Goal: Task Accomplishment & Management: Manage account settings

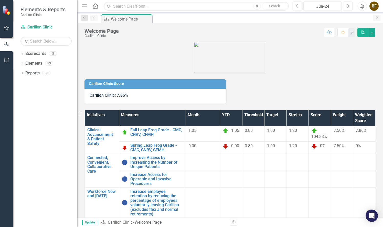
click at [349, 7] on icon "Next" at bounding box center [348, 6] width 3 height 5
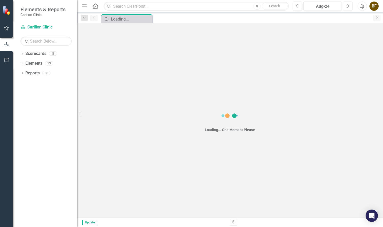
click at [349, 7] on icon "Next" at bounding box center [348, 6] width 3 height 5
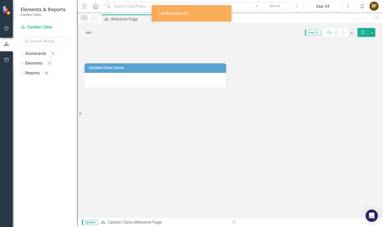
click at [349, 7] on icon "Next" at bounding box center [348, 6] width 3 height 5
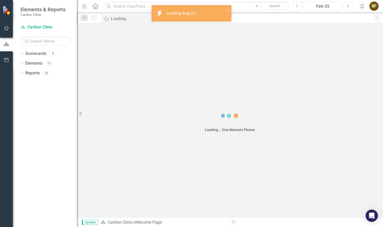
click at [349, 7] on icon "Next" at bounding box center [348, 6] width 3 height 5
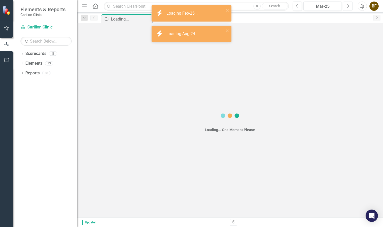
click at [349, 7] on icon "Next" at bounding box center [348, 6] width 3 height 5
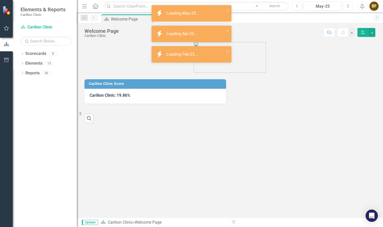
click at [349, 7] on icon "Next" at bounding box center [348, 6] width 3 height 5
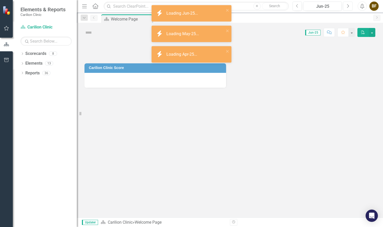
click at [349, 7] on icon "Next" at bounding box center [348, 6] width 3 height 5
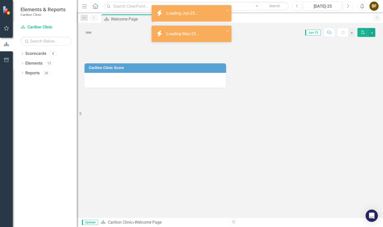
click at [349, 7] on icon "Next" at bounding box center [348, 6] width 3 height 5
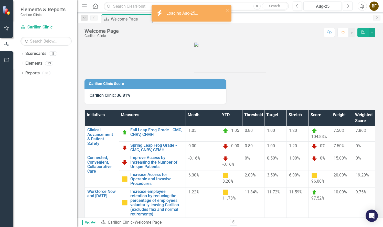
click at [349, 7] on icon "Next" at bounding box center [348, 6] width 3 height 5
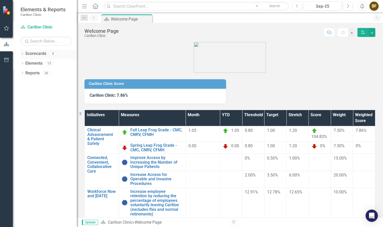
click at [23, 54] on icon "Dropdown" at bounding box center [22, 54] width 4 height 3
click at [50, 93] on link "Rheumatology" at bounding box center [52, 92] width 49 height 6
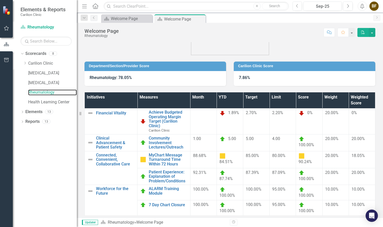
scroll to position [17, 0]
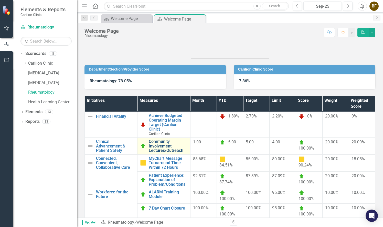
click at [170, 148] on link "Community Involvement Lectures/Outreach" at bounding box center [168, 146] width 39 height 14
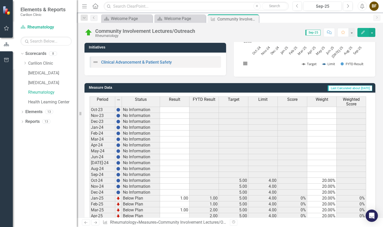
scroll to position [135, 0]
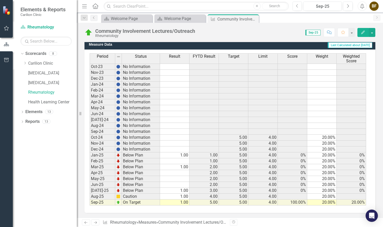
click at [184, 177] on td at bounding box center [174, 179] width 29 height 6
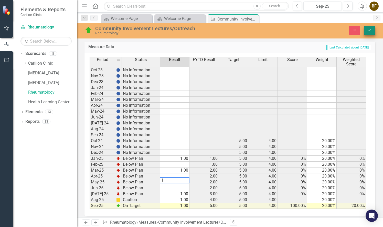
type textarea "1"
click at [371, 30] on icon "Save" at bounding box center [370, 30] width 5 height 4
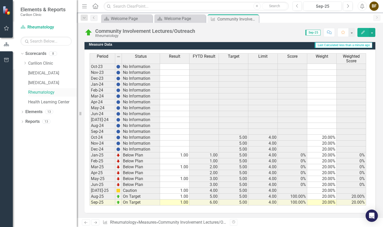
click at [46, 90] on link "Rheumatology" at bounding box center [52, 92] width 49 height 6
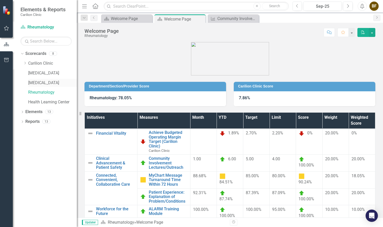
click at [51, 82] on link "[MEDICAL_DATA]" at bounding box center [52, 83] width 49 height 6
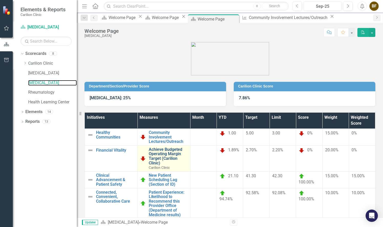
scroll to position [52, 0]
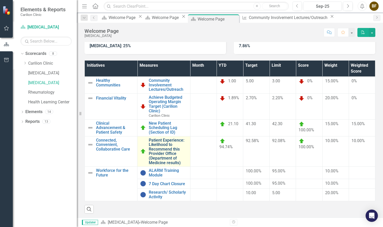
click at [161, 151] on link "Patient Experience: Likelihood to Recommend this Provider Office (Department of…" at bounding box center [168, 151] width 39 height 27
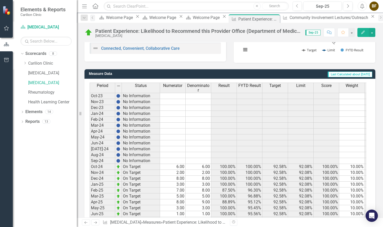
scroll to position [139, 0]
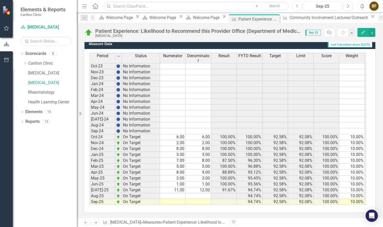
click at [179, 199] on td at bounding box center [173, 202] width 26 height 6
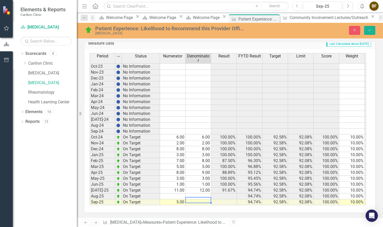
click at [200, 199] on td at bounding box center [199, 202] width 26 height 6
click at [181, 193] on td at bounding box center [173, 196] width 26 height 6
click at [198, 194] on td at bounding box center [199, 196] width 26 height 6
type textarea "7"
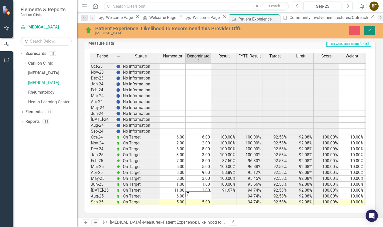
click at [371, 29] on icon "Save" at bounding box center [370, 30] width 5 height 4
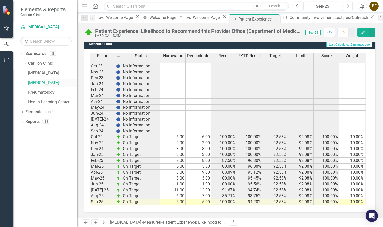
click at [56, 82] on link "[MEDICAL_DATA]" at bounding box center [52, 83] width 49 height 6
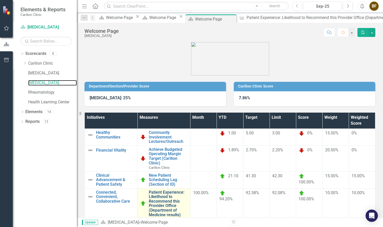
scroll to position [52, 0]
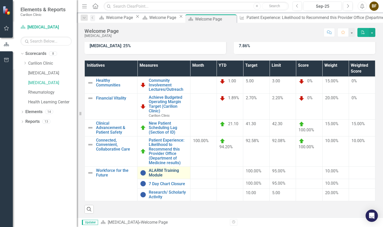
click at [164, 170] on link "ALARM Training Module" at bounding box center [168, 172] width 39 height 9
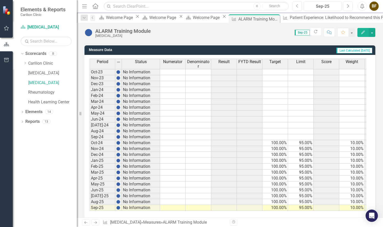
scroll to position [139, 0]
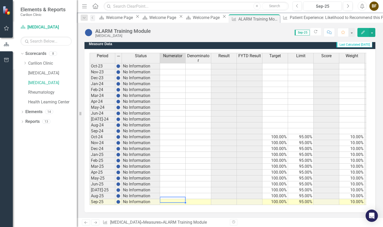
click at [178, 199] on td at bounding box center [173, 202] width 26 height 6
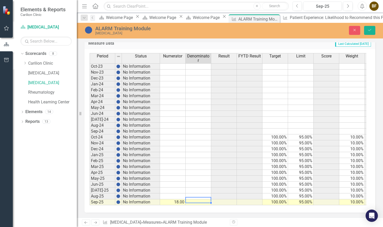
click at [199, 199] on td at bounding box center [199, 202] width 26 height 6
type textarea "18"
click at [369, 30] on icon "Save" at bounding box center [370, 30] width 5 height 4
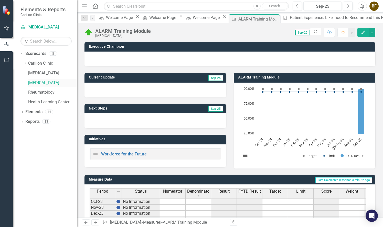
click at [51, 84] on link "[MEDICAL_DATA]" at bounding box center [52, 83] width 49 height 6
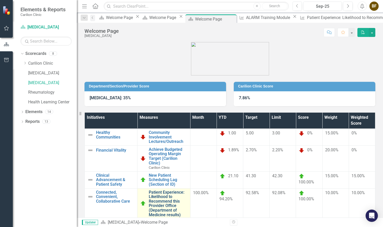
click at [170, 199] on link "Patient Experience: Likelihood to Recommend this Provider Office (Department of…" at bounding box center [168, 203] width 39 height 27
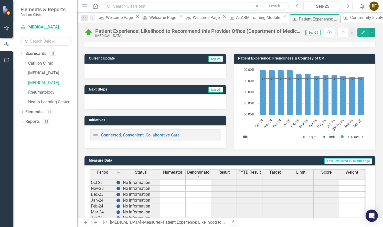
scroll to position [19, 0]
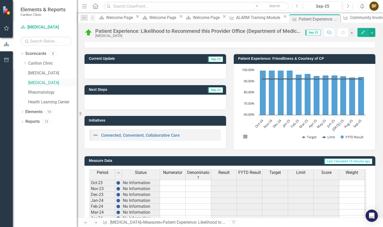
click at [59, 82] on link "[MEDICAL_DATA]" at bounding box center [52, 83] width 49 height 6
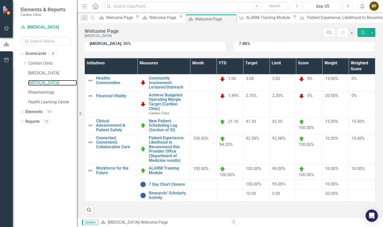
scroll to position [55, 0]
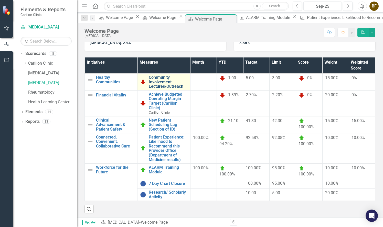
click at [167, 84] on link "Community Involvement Lectures/Outreach" at bounding box center [168, 82] width 39 height 14
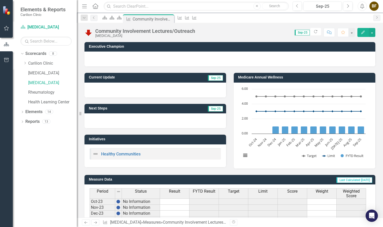
scroll to position [135, 0]
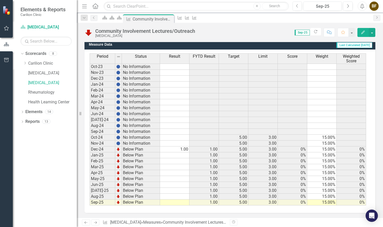
click at [179, 171] on td at bounding box center [174, 173] width 29 height 6
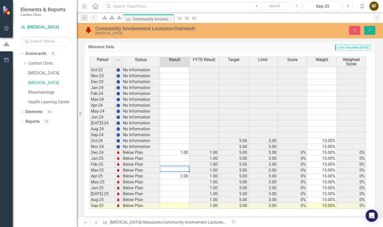
click at [181, 167] on td at bounding box center [174, 170] width 29 height 6
click at [177, 180] on td at bounding box center [174, 182] width 29 height 6
click at [187, 162] on td at bounding box center [174, 164] width 29 height 6
click at [185, 156] on td at bounding box center [174, 159] width 29 height 6
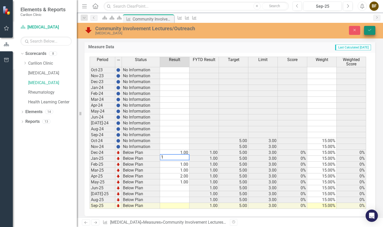
type textarea "1"
click at [371, 30] on icon "Save" at bounding box center [370, 30] width 5 height 4
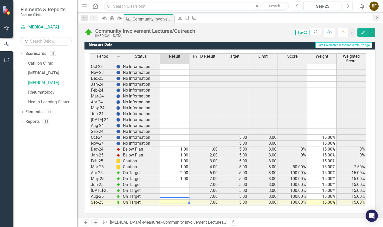
click at [179, 199] on td at bounding box center [174, 202] width 29 height 6
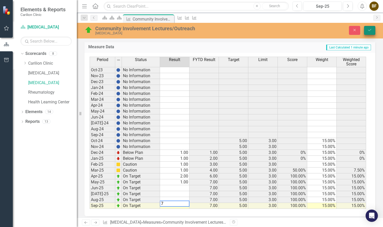
type textarea "7"
click at [371, 29] on icon "Save" at bounding box center [370, 30] width 5 height 4
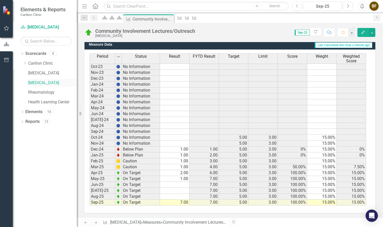
click at [55, 83] on link "[MEDICAL_DATA]" at bounding box center [52, 83] width 49 height 6
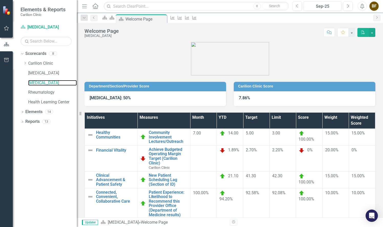
scroll to position [59, 0]
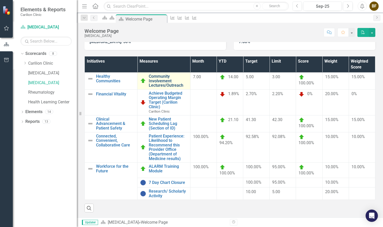
click at [161, 79] on link "Community Involvement Lectures/Outreach" at bounding box center [168, 81] width 39 height 14
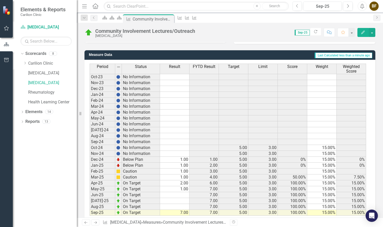
scroll to position [135, 0]
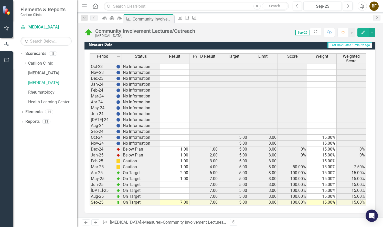
click at [186, 200] on td "7.00" at bounding box center [174, 202] width 29 height 6
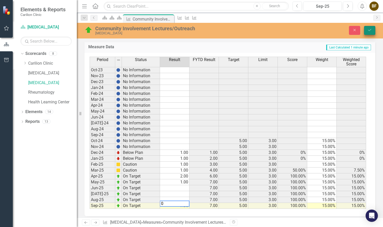
type textarea "0"
click at [371, 32] on icon "Save" at bounding box center [370, 30] width 5 height 4
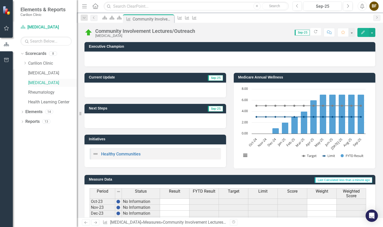
click at [59, 82] on link "[MEDICAL_DATA]" at bounding box center [52, 83] width 49 height 6
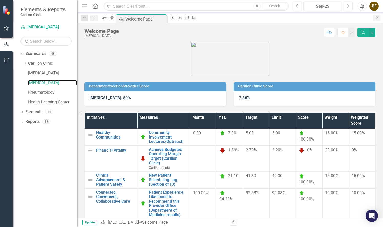
scroll to position [59, 0]
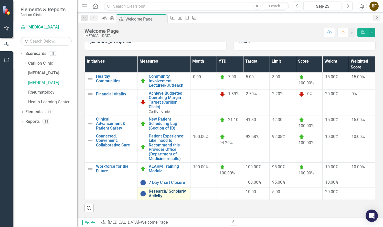
click at [167, 189] on link "Research/ Scholarly Activity" at bounding box center [168, 193] width 39 height 9
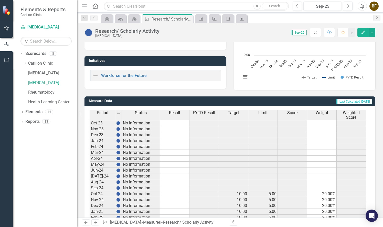
scroll to position [135, 0]
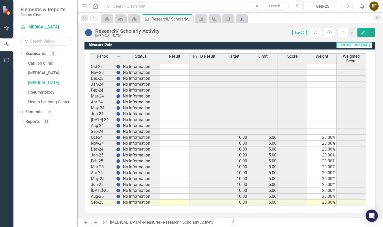
click at [172, 193] on td at bounding box center [174, 196] width 29 height 6
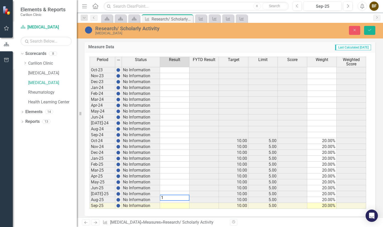
type textarea "1"
click at [175, 205] on td at bounding box center [174, 206] width 29 height 6
type textarea "1"
click at [176, 156] on td at bounding box center [174, 159] width 29 height 6
click at [183, 198] on td "1.00" at bounding box center [174, 200] width 29 height 6
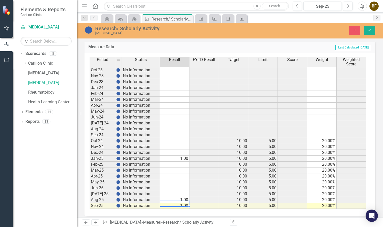
click at [185, 203] on td "1.00" at bounding box center [174, 206] width 29 height 6
click at [186, 197] on td "1.00" at bounding box center [174, 200] width 29 height 6
type textarea "2"
click at [181, 191] on td at bounding box center [174, 194] width 29 height 6
type textarea "2"
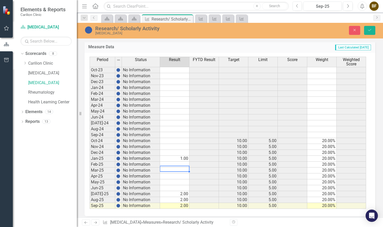
click at [183, 169] on td at bounding box center [174, 170] width 29 height 6
type textarea "1"
click at [183, 174] on td at bounding box center [174, 176] width 29 height 6
click at [186, 203] on td "2.00" at bounding box center [174, 206] width 29 height 6
type textarea "3"
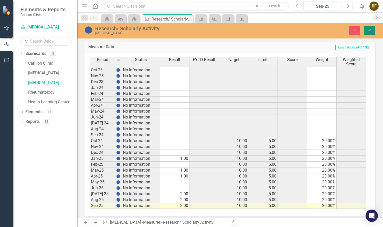
click at [371, 33] on button "Save" at bounding box center [369, 30] width 11 height 9
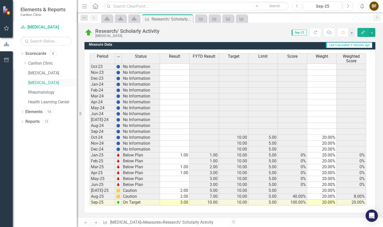
click at [46, 83] on link "[MEDICAL_DATA]" at bounding box center [52, 83] width 49 height 6
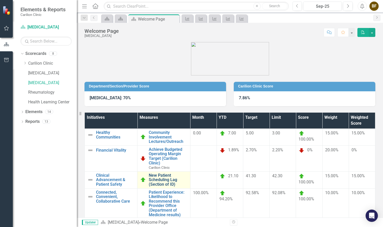
click at [167, 180] on link "New Patient Scheduling Lag (Section of ID)" at bounding box center [168, 180] width 39 height 14
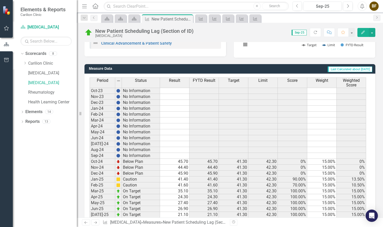
scroll to position [135, 0]
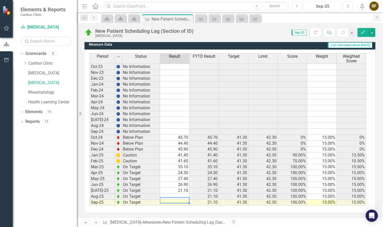
click at [175, 200] on td at bounding box center [174, 202] width 29 height 6
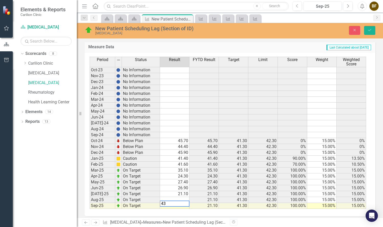
type textarea "4"
type textarea "40.6"
click at [182, 197] on td at bounding box center [174, 200] width 29 height 6
click at [172, 197] on td at bounding box center [174, 200] width 29 height 6
click at [183, 191] on td "21.10" at bounding box center [174, 194] width 29 height 6
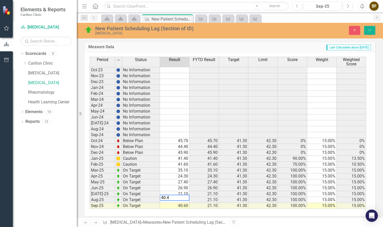
type textarea "21.1"
click at [371, 30] on icon "Save" at bounding box center [370, 30] width 5 height 4
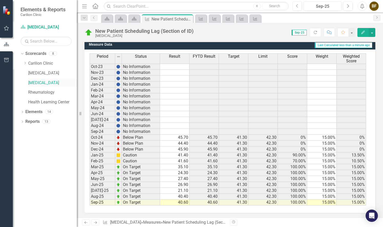
click at [52, 81] on link "[MEDICAL_DATA]" at bounding box center [52, 83] width 49 height 6
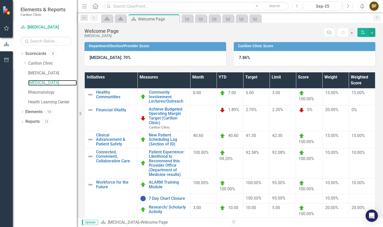
scroll to position [58, 0]
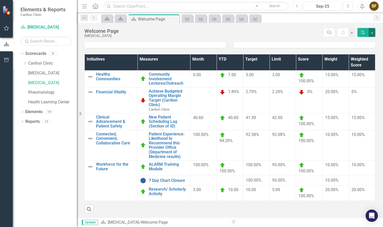
click at [373, 32] on button "button" at bounding box center [372, 32] width 7 height 9
click at [373, 33] on button "button" at bounding box center [372, 32] width 7 height 9
click at [372, 32] on button "button" at bounding box center [372, 32] width 7 height 9
click at [347, 61] on link "Email Email Page" at bounding box center [355, 61] width 42 height 9
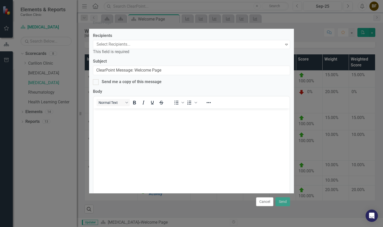
scroll to position [0, 0]
click at [171, 47] on div at bounding box center [189, 44] width 189 height 7
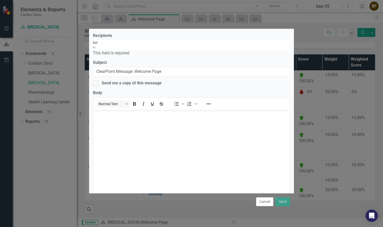
type input "kerk"
click at [144, 227] on div "THOMAS KERK ERING" at bounding box center [191, 230] width 383 height 6
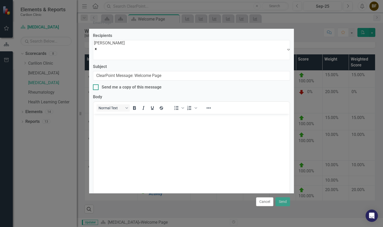
click at [96, 85] on div at bounding box center [96, 87] width 6 height 6
click at [96, 85] on input "Send me a copy of this message" at bounding box center [94, 85] width 3 height 3
checkbox input "true"
drag, startPoint x: 168, startPoint y: 74, endPoint x: 93, endPoint y: 72, distance: 74.3
click at [93, 72] on input "ClearPoint Message: Welcome Page" at bounding box center [191, 75] width 197 height 9
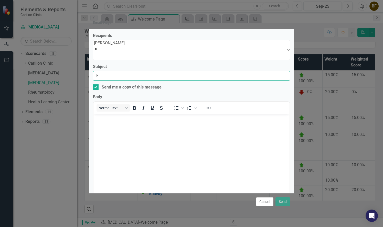
type input "F"
type input "FY 25 scorecard"
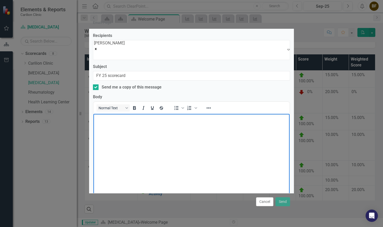
click at [121, 134] on body "Rich Text Area. Press ALT-0 for help." at bounding box center [192, 152] width 196 height 77
click at [126, 135] on p "Attached is the copy of our scorecard without the system profit margin in. The …" at bounding box center [192, 131] width 194 height 12
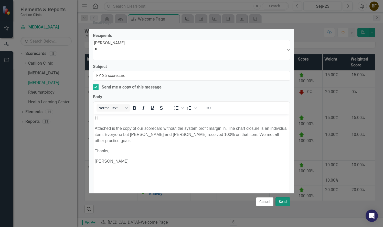
click at [281, 202] on button "Send" at bounding box center [283, 201] width 15 height 9
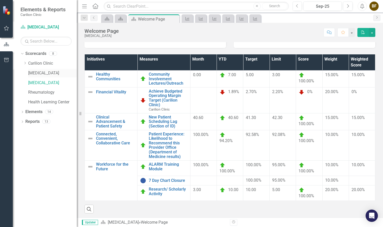
click at [41, 73] on link "[MEDICAL_DATA]" at bounding box center [52, 73] width 49 height 6
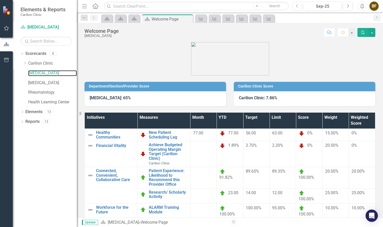
scroll to position [34, 0]
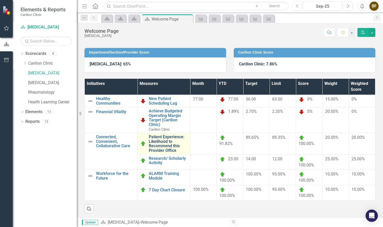
click at [169, 140] on link "Patient Experience: Likelihood to Recommend this Provider Office" at bounding box center [168, 144] width 39 height 18
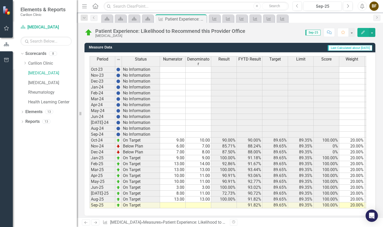
scroll to position [139, 0]
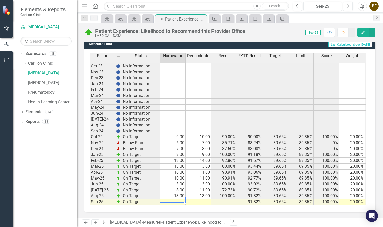
click at [181, 199] on td at bounding box center [173, 202] width 26 height 6
click at [181, 193] on td "13.00" at bounding box center [173, 196] width 26 height 6
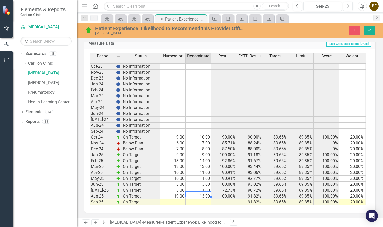
click at [204, 193] on td "13.00" at bounding box center [199, 196] width 26 height 6
type textarea "19"
click at [179, 200] on td at bounding box center [173, 202] width 26 height 6
type textarea "4"
click at [199, 199] on td at bounding box center [199, 202] width 26 height 6
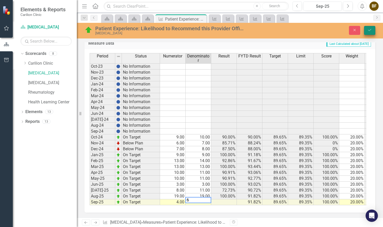
type textarea "6"
click at [371, 30] on icon "Save" at bounding box center [370, 30] width 5 height 4
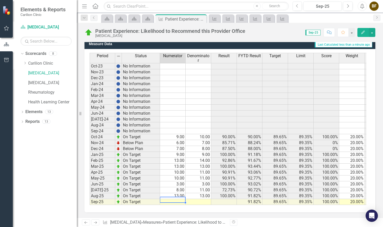
click at [181, 199] on td at bounding box center [173, 202] width 26 height 6
click at [180, 193] on td "13.00" at bounding box center [173, 196] width 26 height 6
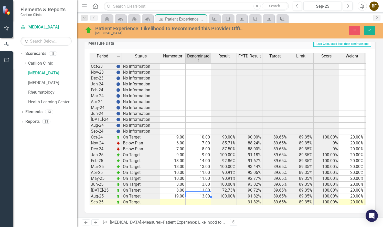
click at [204, 193] on td "13.00" at bounding box center [199, 196] width 26 height 6
type textarea "19"
click at [181, 200] on td at bounding box center [173, 202] width 26 height 6
type textarea "4"
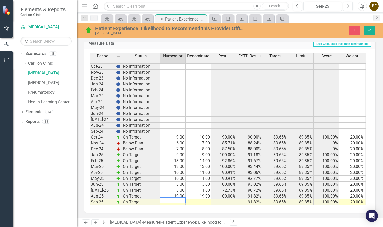
click at [197, 199] on td at bounding box center [199, 202] width 26 height 6
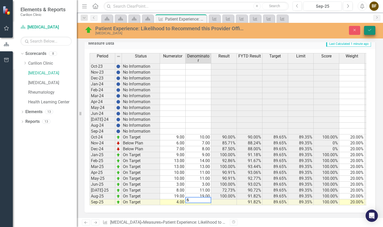
type textarea "6"
click at [371, 32] on icon "Save" at bounding box center [370, 30] width 5 height 4
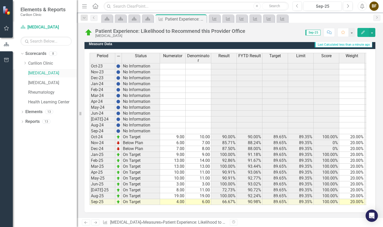
click at [37, 73] on link "[MEDICAL_DATA]" at bounding box center [52, 73] width 49 height 6
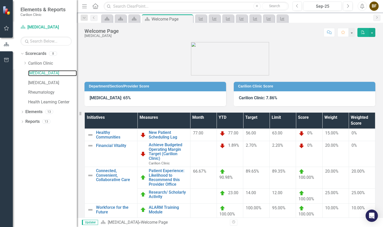
scroll to position [34, 0]
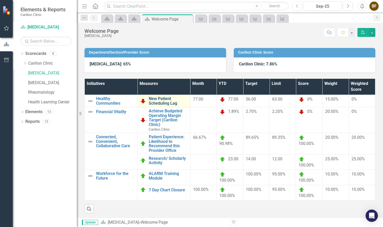
click at [170, 101] on link "New Patient Scheduling Lag" at bounding box center [168, 100] width 39 height 9
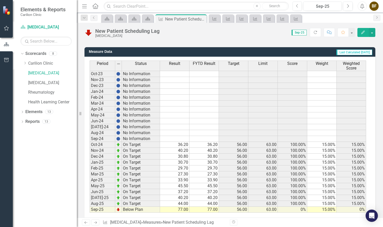
scroll to position [135, 0]
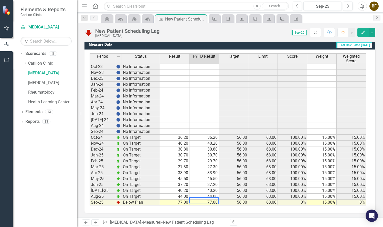
click at [213, 200] on td "77.00" at bounding box center [204, 202] width 29 height 6
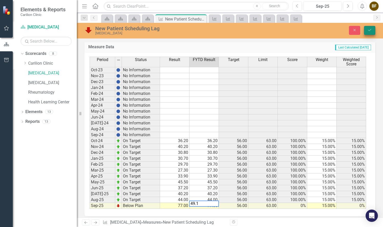
type textarea "49.1"
click at [369, 29] on icon "Save" at bounding box center [370, 30] width 5 height 4
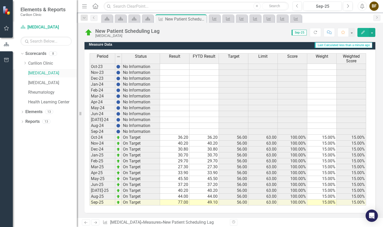
click at [43, 73] on link "[MEDICAL_DATA]" at bounding box center [52, 73] width 49 height 6
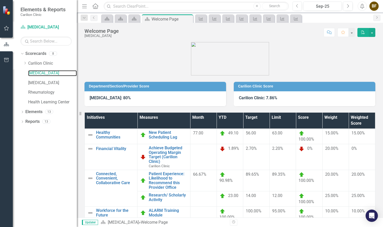
scroll to position [40, 0]
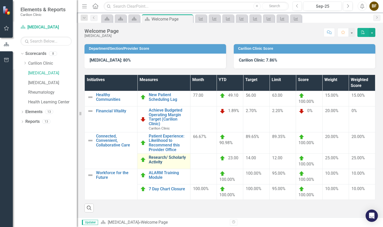
click at [179, 155] on link "Research/ Scholarly Activity" at bounding box center [168, 159] width 39 height 9
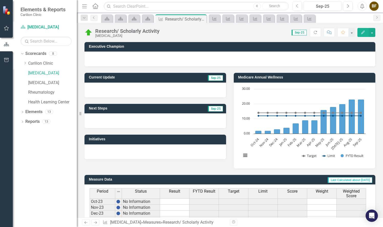
scroll to position [135, 0]
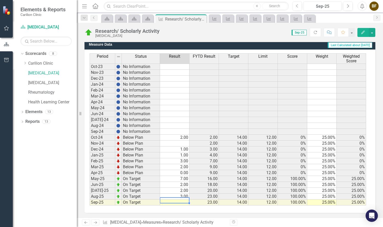
click at [182, 201] on td at bounding box center [174, 202] width 29 height 6
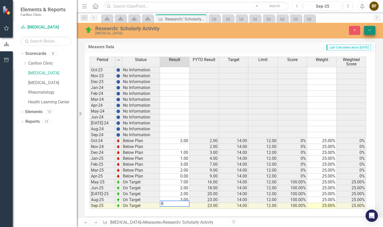
type textarea "0"
click at [368, 29] on icon "Save" at bounding box center [370, 30] width 5 height 4
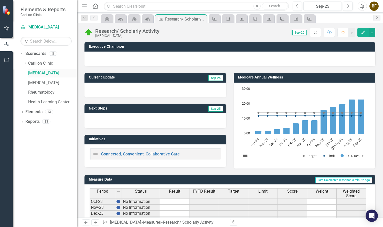
click at [42, 74] on link "[MEDICAL_DATA]" at bounding box center [52, 73] width 49 height 6
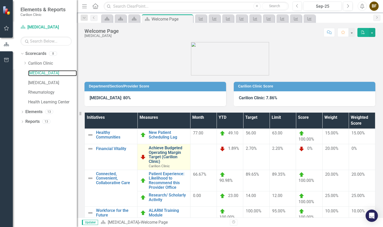
scroll to position [40, 0]
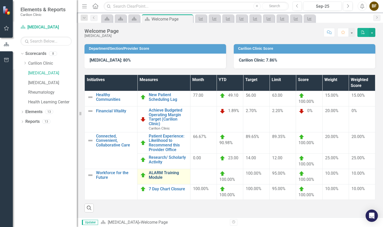
click at [167, 170] on link "ALARM Training Module" at bounding box center [168, 174] width 39 height 9
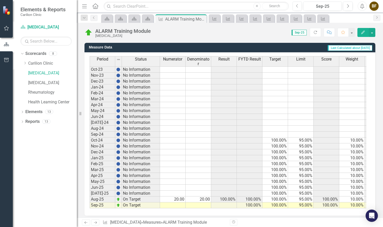
scroll to position [139, 0]
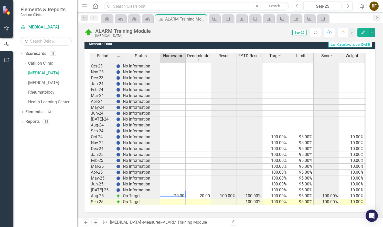
click at [180, 193] on td "20.00" at bounding box center [173, 196] width 26 height 6
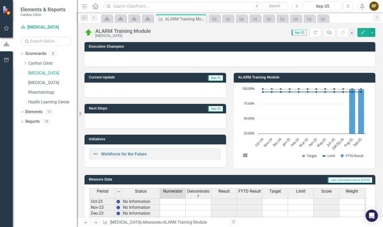
scroll to position [139, 0]
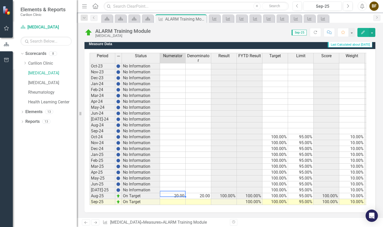
click at [179, 199] on td at bounding box center [173, 202] width 26 height 6
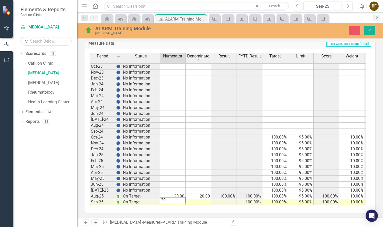
type textarea "20"
click at [195, 199] on td at bounding box center [199, 202] width 26 height 6
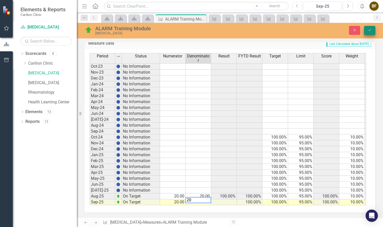
type textarea "20"
click at [373, 30] on button "Save" at bounding box center [369, 30] width 11 height 9
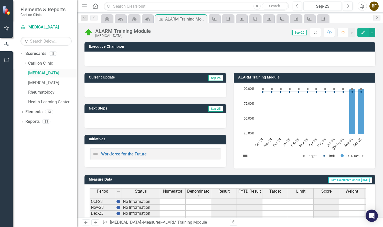
click at [39, 72] on link "[MEDICAL_DATA]" at bounding box center [52, 73] width 49 height 6
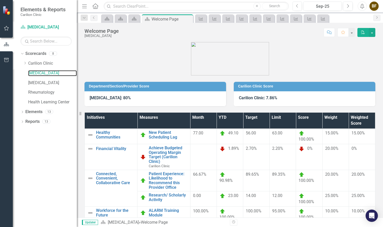
scroll to position [40, 0]
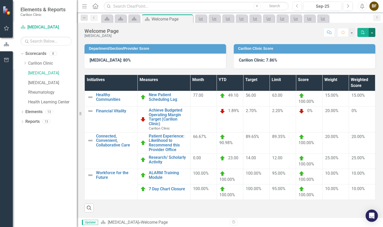
click at [373, 33] on button "button" at bounding box center [372, 32] width 7 height 9
click at [352, 61] on link "Email Email Page" at bounding box center [355, 61] width 42 height 9
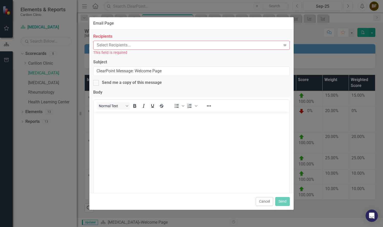
scroll to position [0, 0]
click at [162, 44] on div at bounding box center [188, 45] width 186 height 7
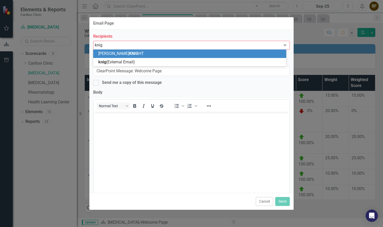
type input "knigh"
click at [150, 52] on div "AUBREY KNIGH T" at bounding box center [190, 54] width 185 height 6
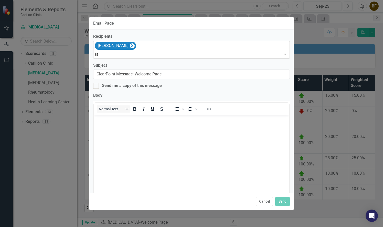
type input "s"
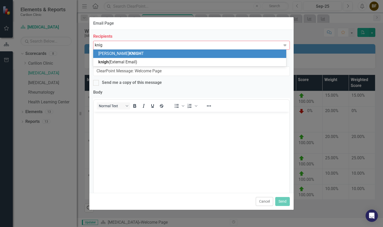
type input "knigh"
click at [143, 53] on div "AUBREY KNIGH T" at bounding box center [190, 54] width 185 height 6
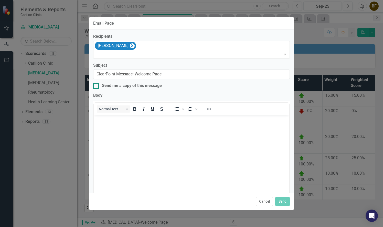
click at [97, 86] on div at bounding box center [96, 86] width 6 height 6
click at [97, 86] on input "Send me a copy of this message" at bounding box center [94, 84] width 3 height 3
checkbox input "true"
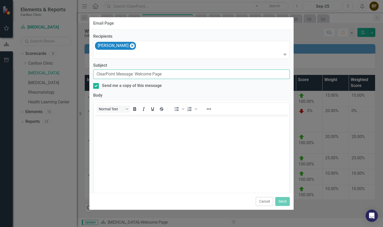
drag, startPoint x: 168, startPoint y: 73, endPoint x: 95, endPoint y: 72, distance: 72.8
click at [95, 72] on input "ClearPoint Message: Welcome Page" at bounding box center [191, 73] width 197 height 9
type input "Final FY25 scorecard"
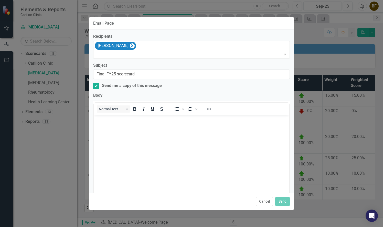
click at [123, 135] on body "Rich Text Area. Press ALT-0 for help." at bounding box center [192, 153] width 196 height 77
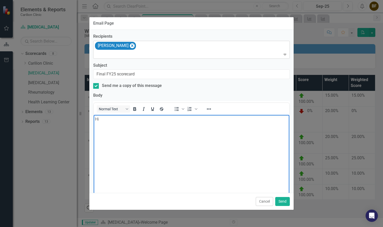
click at [166, 47] on div "AUBREY KNIGHT" at bounding box center [191, 49] width 195 height 17
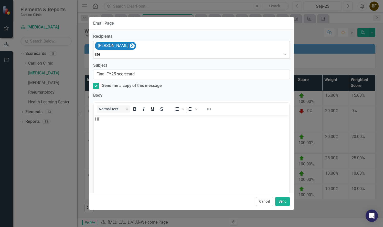
type input "stew"
click at [110, 121] on p "Hi" at bounding box center [191, 119] width 193 height 6
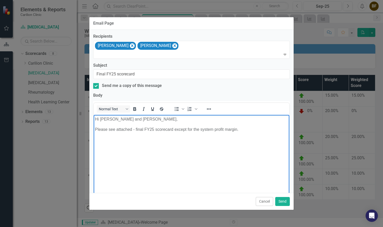
click at [156, 128] on p "Please see attached - final FY25 scorecard except for the system profit margin." at bounding box center [191, 129] width 193 height 6
click at [264, 130] on p "Please see attached - final FY25 section scorecard except for the system profit…" at bounding box center [191, 129] width 193 height 6
click at [285, 200] on button "Send" at bounding box center [282, 201] width 15 height 9
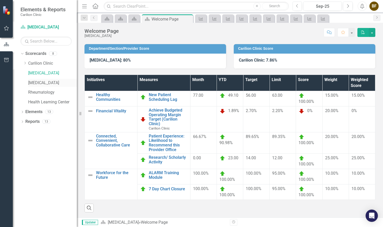
click at [55, 81] on link "[MEDICAL_DATA]" at bounding box center [52, 83] width 49 height 6
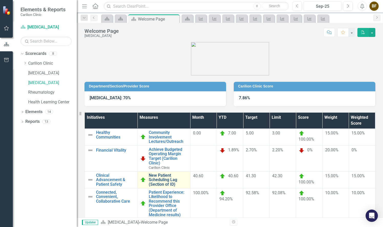
click at [166, 177] on link "New Patient Scheduling Lag (Section of ID)" at bounding box center [168, 180] width 39 height 14
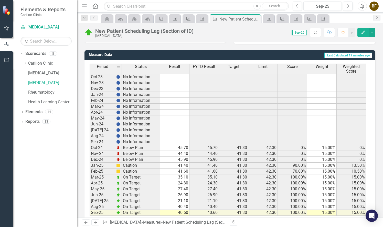
scroll to position [135, 0]
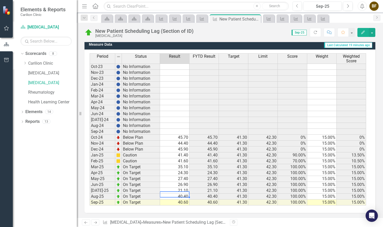
click at [185, 194] on td "40.40" at bounding box center [174, 196] width 29 height 6
click at [183, 195] on td "40.40" at bounding box center [174, 196] width 29 height 6
click at [185, 194] on td "40.40" at bounding box center [174, 196] width 29 height 6
click at [185, 193] on td "21.10" at bounding box center [174, 191] width 29 height 6
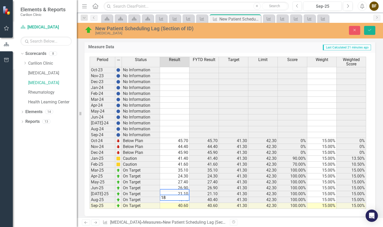
click at [184, 203] on td "40.60" at bounding box center [174, 206] width 29 height 6
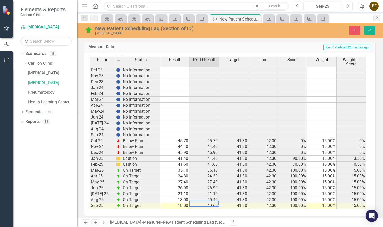
click at [214, 204] on td "40.60" at bounding box center [204, 206] width 29 height 6
click at [214, 203] on td "40.60" at bounding box center [204, 206] width 29 height 6
click at [184, 203] on td "18.00" at bounding box center [174, 206] width 29 height 6
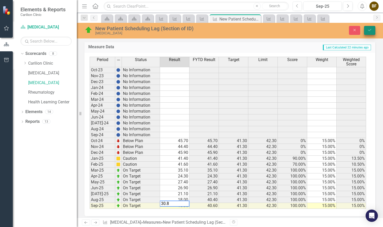
type textarea "30.8"
click at [368, 31] on icon "Save" at bounding box center [370, 30] width 5 height 4
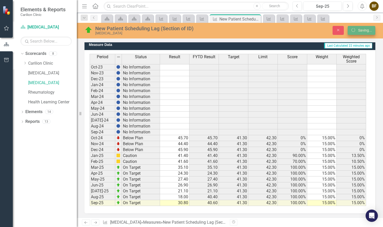
scroll to position [0, 0]
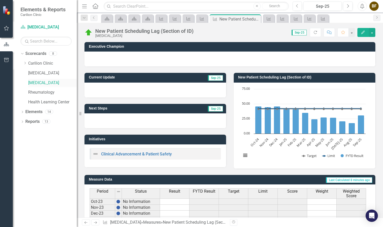
click at [56, 81] on link "[MEDICAL_DATA]" at bounding box center [52, 83] width 49 height 6
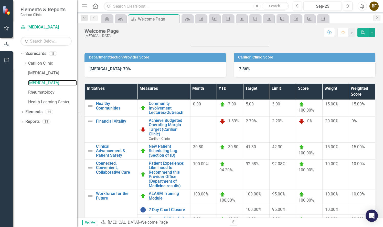
scroll to position [50, 0]
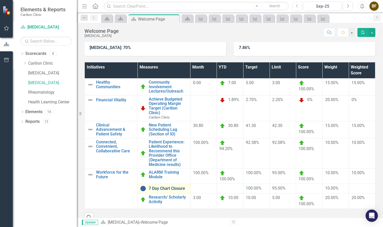
click at [171, 189] on link "7 Day Chart Closure" at bounding box center [168, 188] width 39 height 5
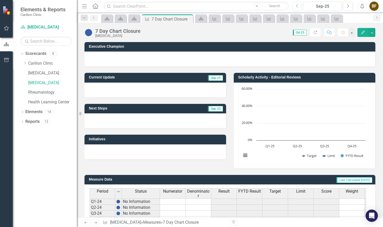
scroll to position [44, 0]
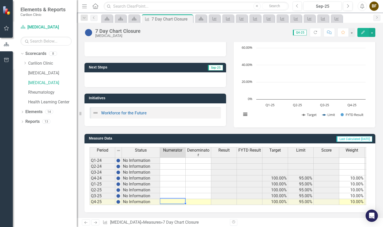
click at [180, 199] on td at bounding box center [173, 202] width 26 height 6
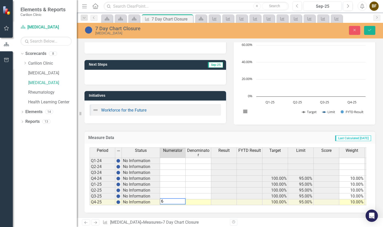
type textarea "6"
click at [201, 200] on td at bounding box center [199, 202] width 26 height 6
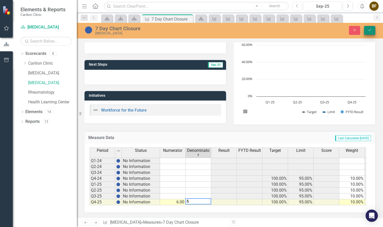
type textarea "6"
click at [370, 30] on icon "Save" at bounding box center [370, 30] width 5 height 4
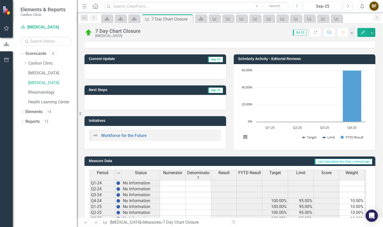
scroll to position [0, 0]
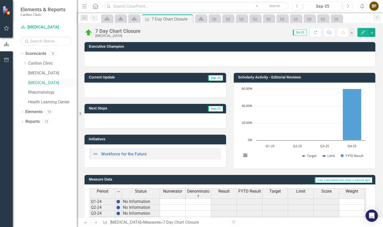
click at [49, 83] on link "[MEDICAL_DATA]" at bounding box center [52, 83] width 49 height 6
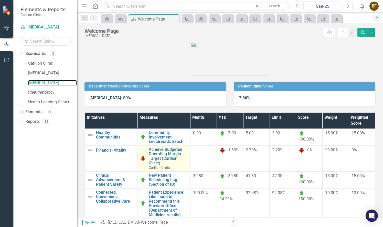
scroll to position [68, 0]
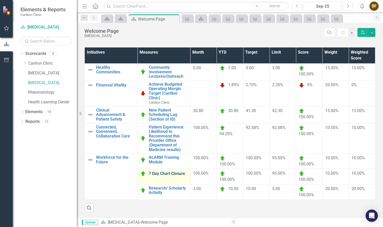
click at [174, 171] on link "7 Day Chart Closure" at bounding box center [168, 173] width 39 height 5
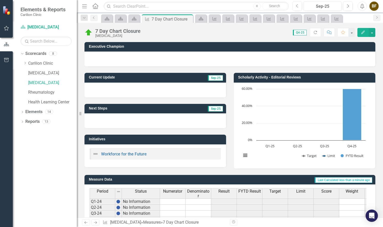
scroll to position [44, 0]
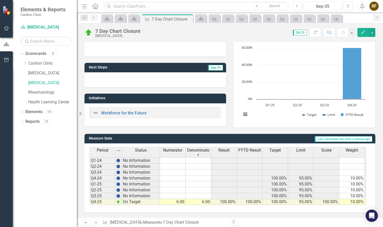
click at [177, 199] on td "6.00" at bounding box center [173, 202] width 26 height 6
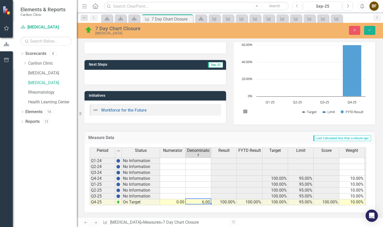
click at [205, 199] on td "6.00" at bounding box center [199, 202] width 26 height 6
type textarea "0"
click at [370, 28] on icon "Save" at bounding box center [370, 30] width 5 height 4
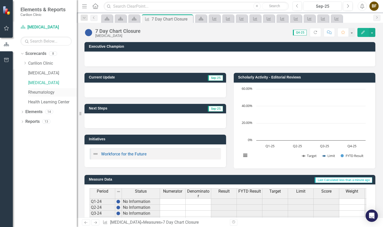
click at [49, 94] on link "Rheumatology" at bounding box center [52, 92] width 49 height 6
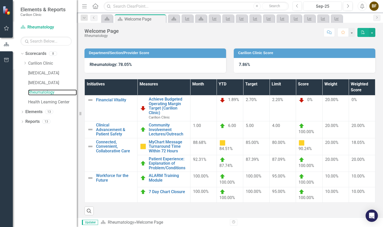
scroll to position [35, 0]
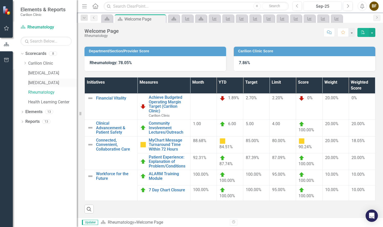
click at [43, 81] on link "[MEDICAL_DATA]" at bounding box center [52, 83] width 49 height 6
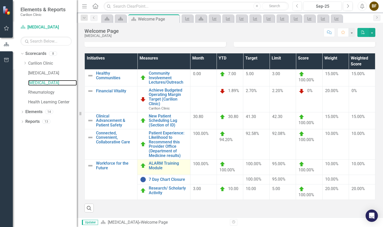
scroll to position [62, 0]
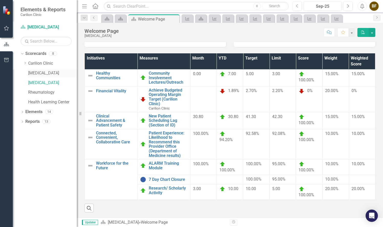
click at [43, 72] on link "[MEDICAL_DATA]" at bounding box center [52, 73] width 49 height 6
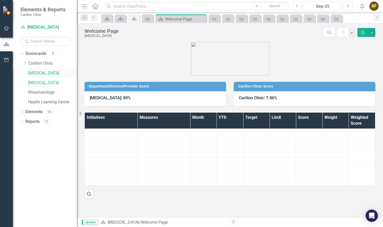
click at [43, 72] on link "[MEDICAL_DATA]" at bounding box center [52, 73] width 49 height 6
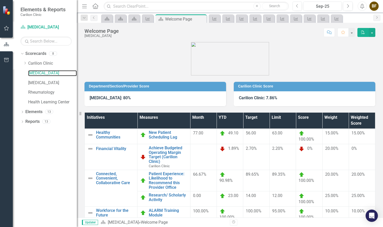
scroll to position [37, 0]
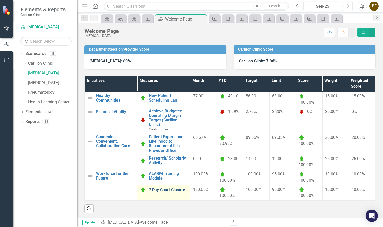
click at [176, 191] on link "7 Day Chart Closure" at bounding box center [168, 189] width 39 height 5
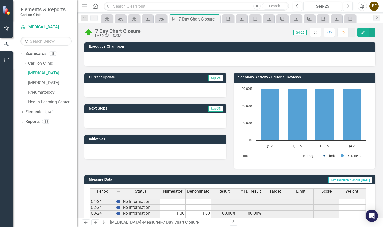
scroll to position [44, 0]
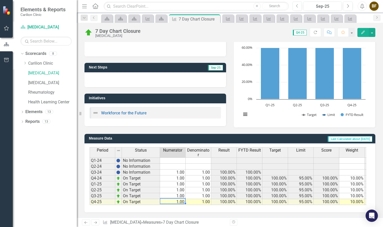
click at [181, 199] on td "1.00" at bounding box center [173, 202] width 26 height 6
click at [180, 187] on td "1.00" at bounding box center [173, 190] width 26 height 6
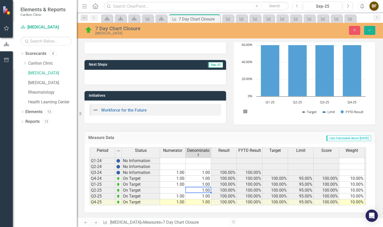
click at [202, 187] on td "1.00" at bounding box center [199, 190] width 26 height 6
click at [181, 171] on td "1.00" at bounding box center [173, 173] width 26 height 6
click at [205, 170] on td "1.00" at bounding box center [199, 173] width 26 height 6
click at [179, 177] on td "1.00" at bounding box center [173, 179] width 26 height 6
click at [207, 178] on td "1.00" at bounding box center [199, 179] width 26 height 6
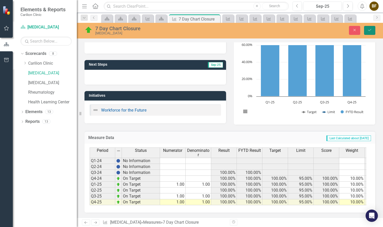
click at [371, 27] on button "Save" at bounding box center [369, 30] width 11 height 9
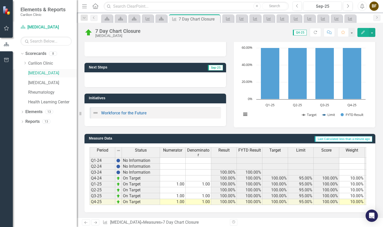
click at [40, 70] on link "[MEDICAL_DATA]" at bounding box center [52, 73] width 49 height 6
